Goal: Transaction & Acquisition: Subscribe to service/newsletter

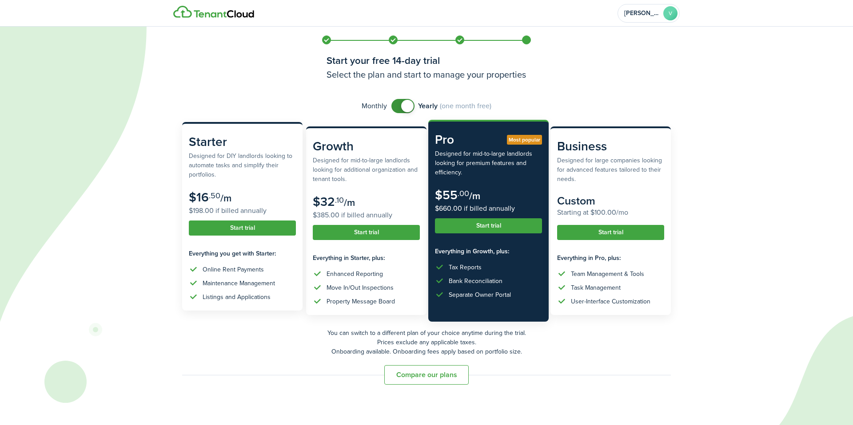
click at [264, 230] on button "Start trial" at bounding box center [242, 228] width 107 height 15
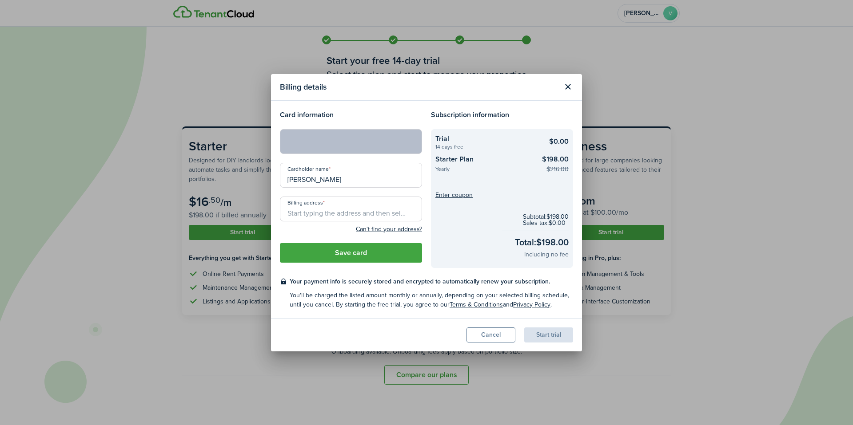
click at [362, 207] on input "Billing address" at bounding box center [351, 209] width 142 height 25
type input "[STREET_ADDRESS]"
click at [364, 254] on button "Save card" at bounding box center [351, 253] width 142 height 20
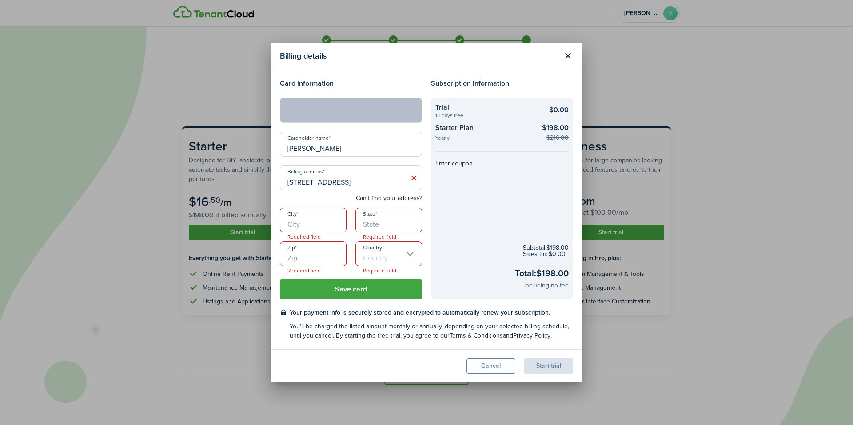
click at [318, 227] on input "City" at bounding box center [313, 220] width 67 height 25
type input "Frisco"
type input "[GEOGRAPHIC_DATA]"
type input "75034"
type input "[GEOGRAPHIC_DATA]"
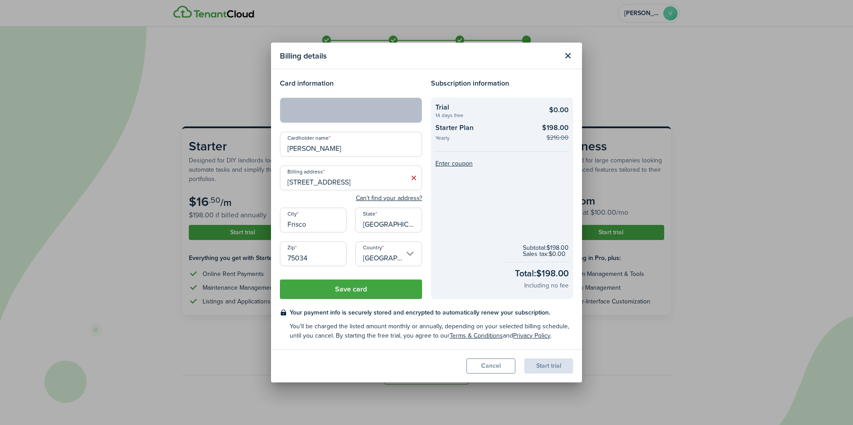
click at [357, 293] on button "Save card" at bounding box center [351, 290] width 142 height 20
click at [358, 290] on button "Save card" at bounding box center [351, 290] width 142 height 20
click at [345, 285] on button "Save card" at bounding box center [351, 290] width 142 height 20
click at [350, 291] on button "Save card" at bounding box center [351, 290] width 142 height 20
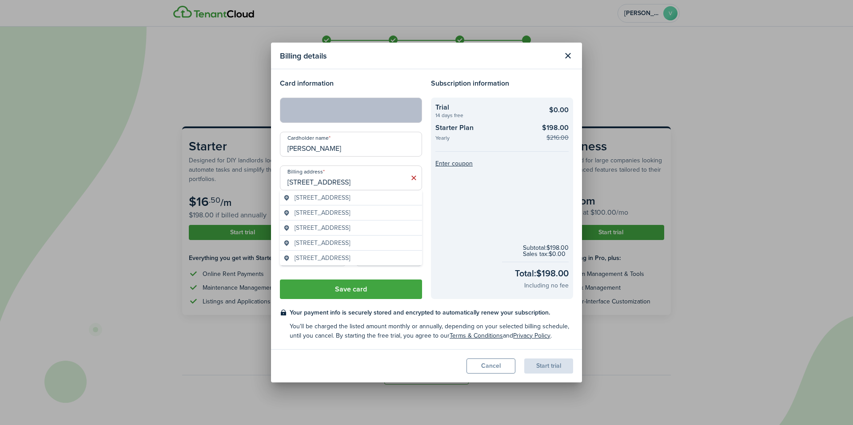
click at [367, 170] on input "[STREET_ADDRESS]" at bounding box center [351, 178] width 142 height 25
click at [362, 151] on input "[PERSON_NAME]" at bounding box center [351, 144] width 142 height 25
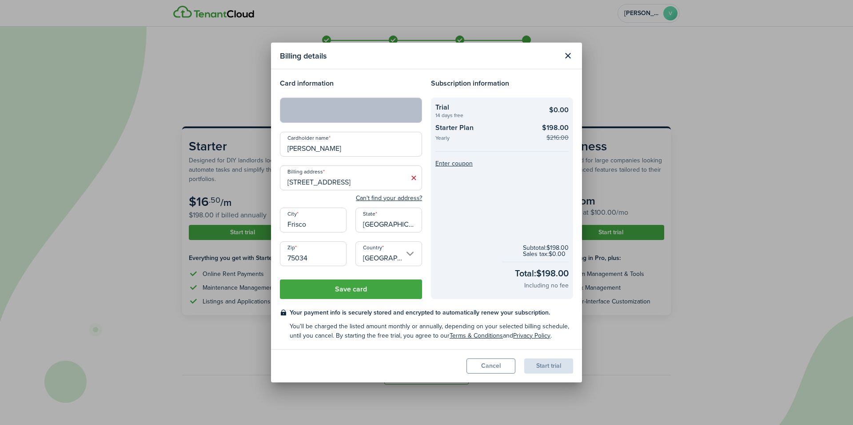
click at [402, 84] on h4 "Card information" at bounding box center [351, 83] width 142 height 11
click at [376, 185] on input "[STREET_ADDRESS]" at bounding box center [351, 178] width 142 height 25
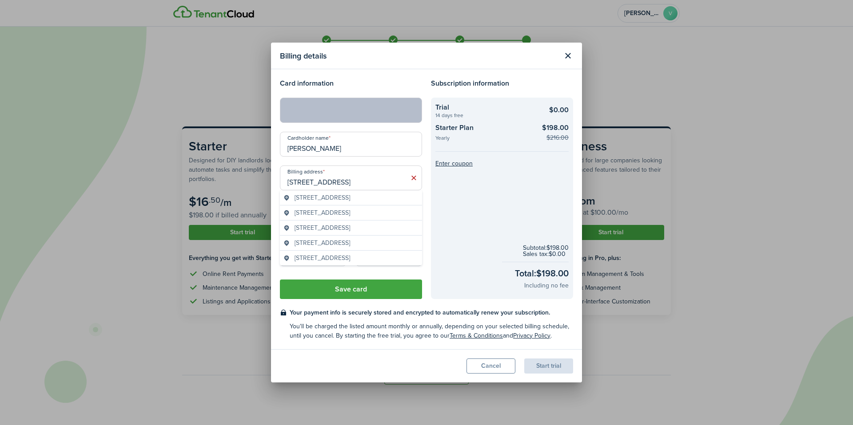
click at [308, 202] on span "[STREET_ADDRESS]" at bounding box center [322, 197] width 56 height 9
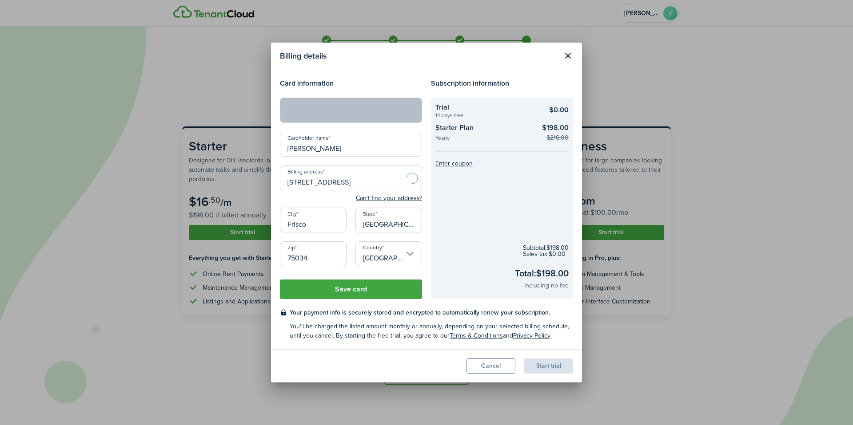
type input "[STREET_ADDRESS]"
click at [320, 260] on input "75034" at bounding box center [313, 254] width 67 height 25
type input "75071"
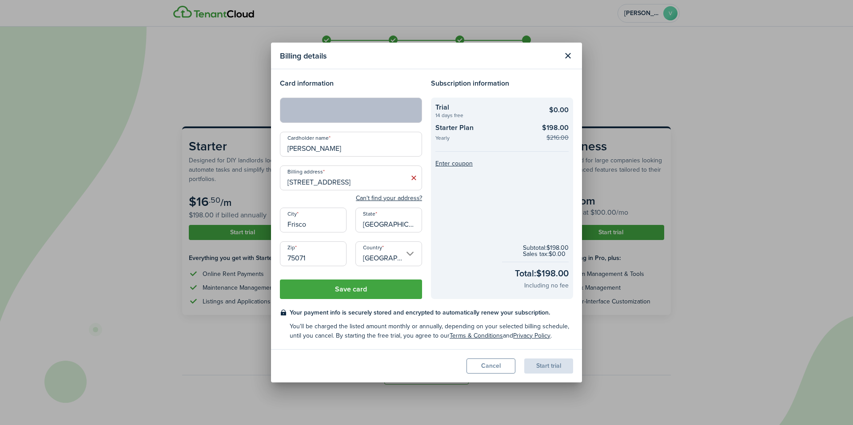
click at [337, 296] on button "Save card" at bounding box center [351, 290] width 142 height 20
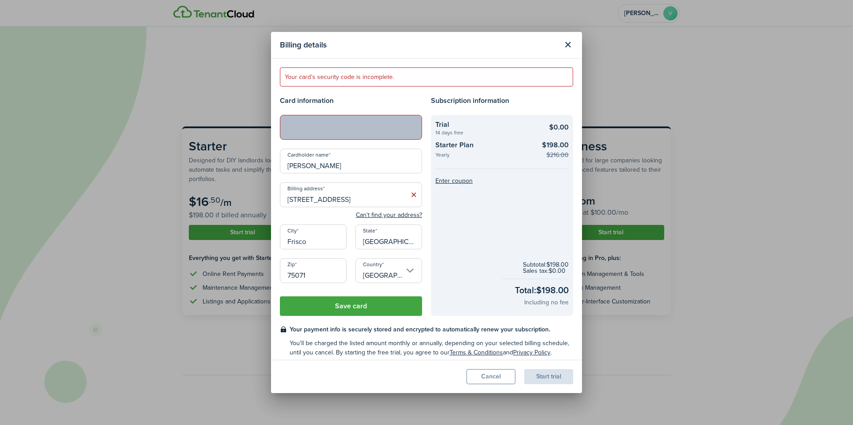
click at [501, 374] on button "Cancel" at bounding box center [490, 377] width 49 height 15
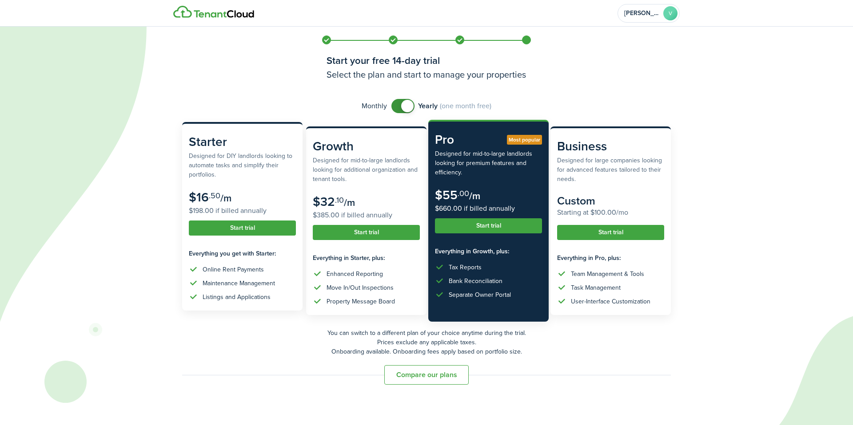
click at [260, 225] on button "Start trial" at bounding box center [242, 228] width 107 height 15
